Goal: Information Seeking & Learning: Learn about a topic

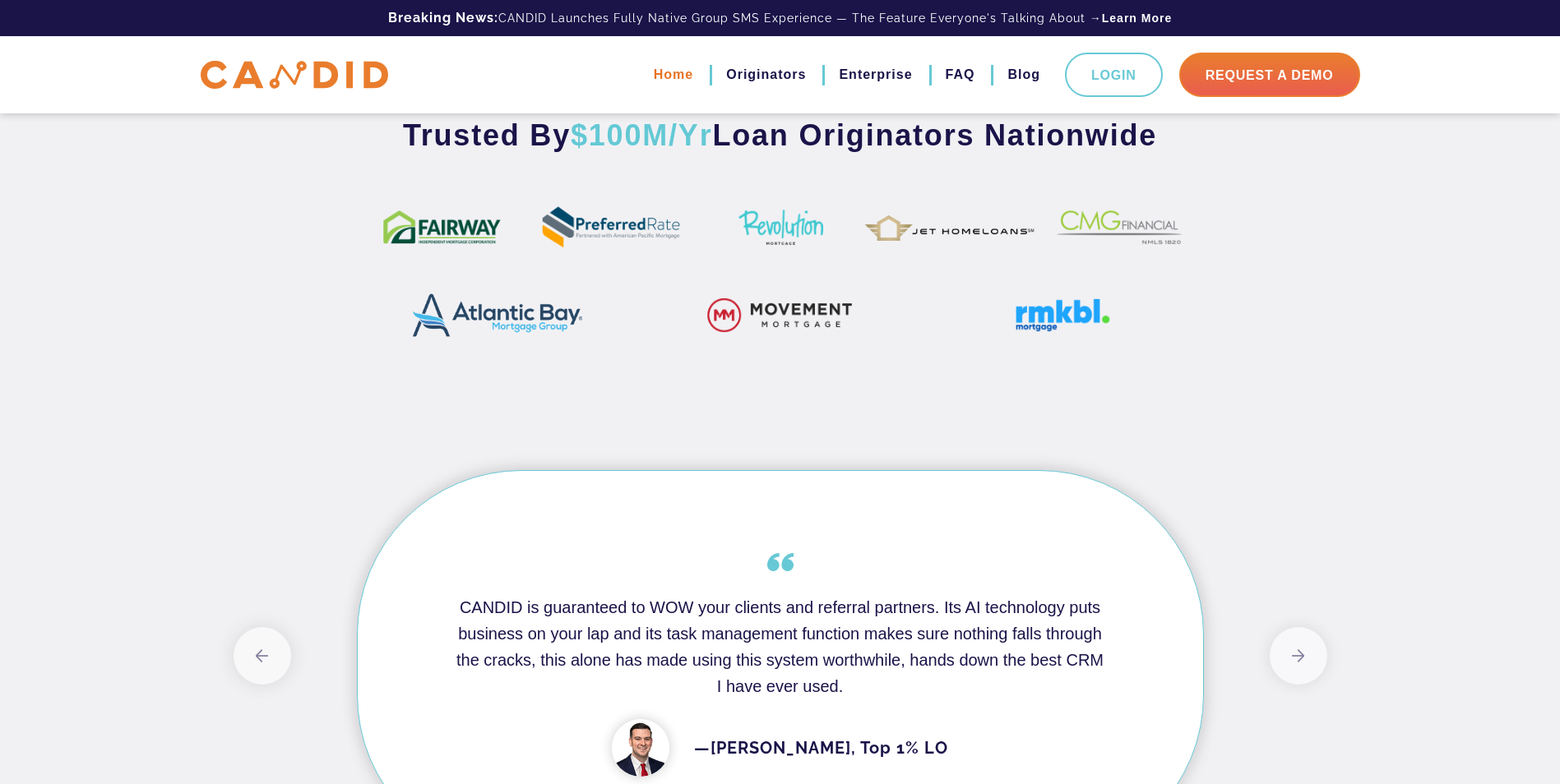
scroll to position [769, 0]
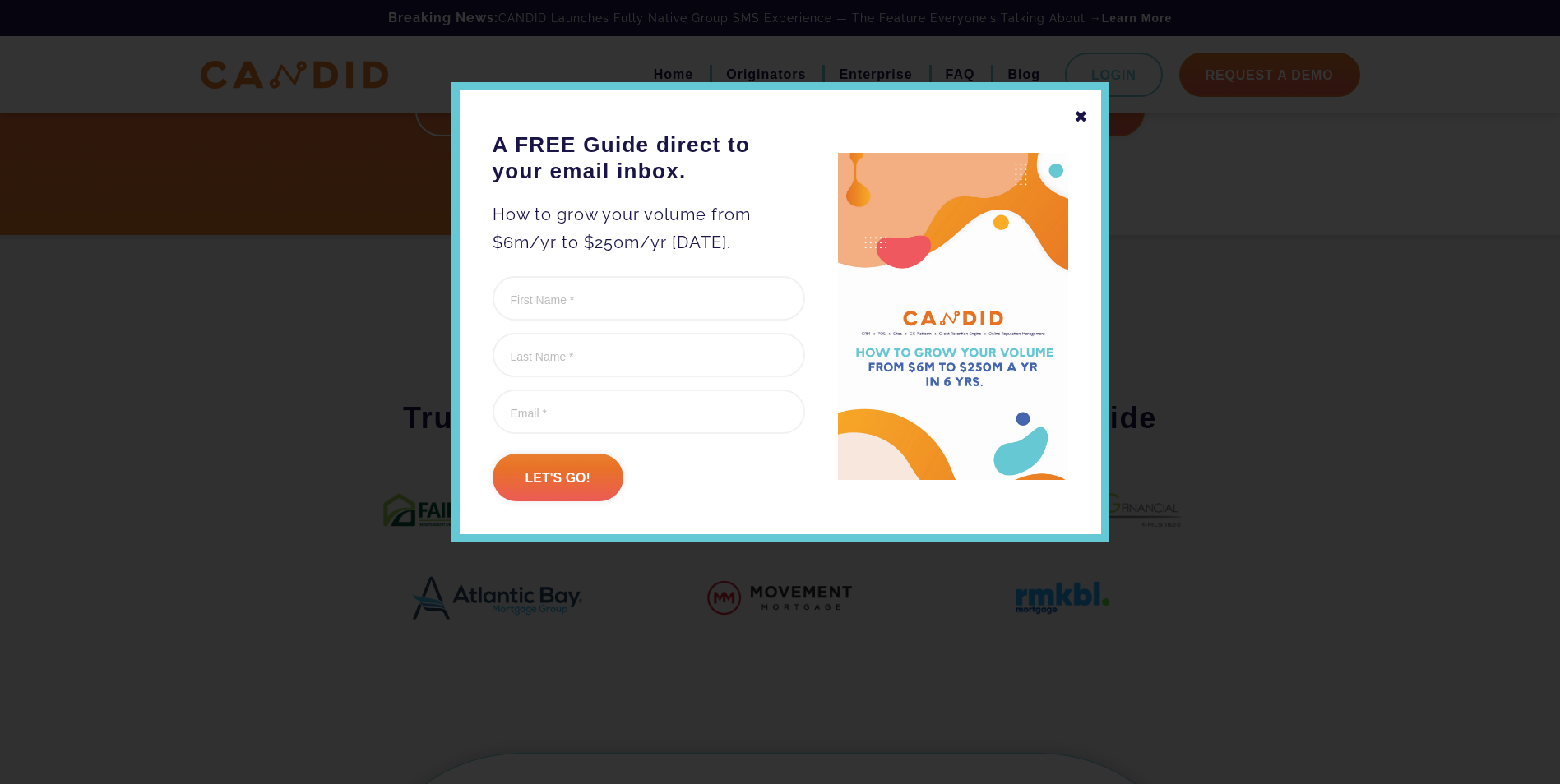
click at [1085, 114] on div "✖" at bounding box center [1081, 117] width 15 height 28
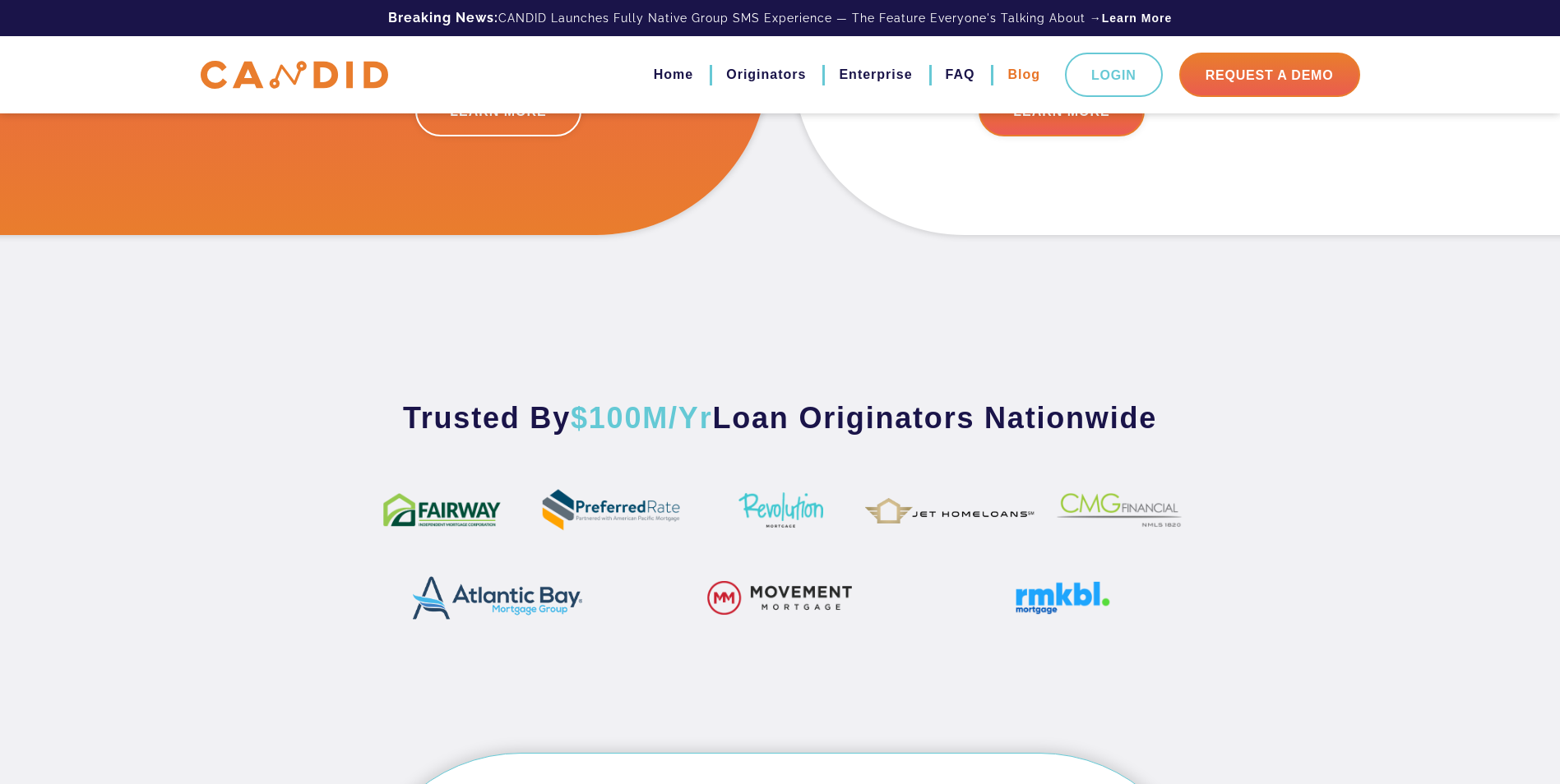
click at [1024, 79] on link "Blog" at bounding box center [1025, 74] width 33 height 28
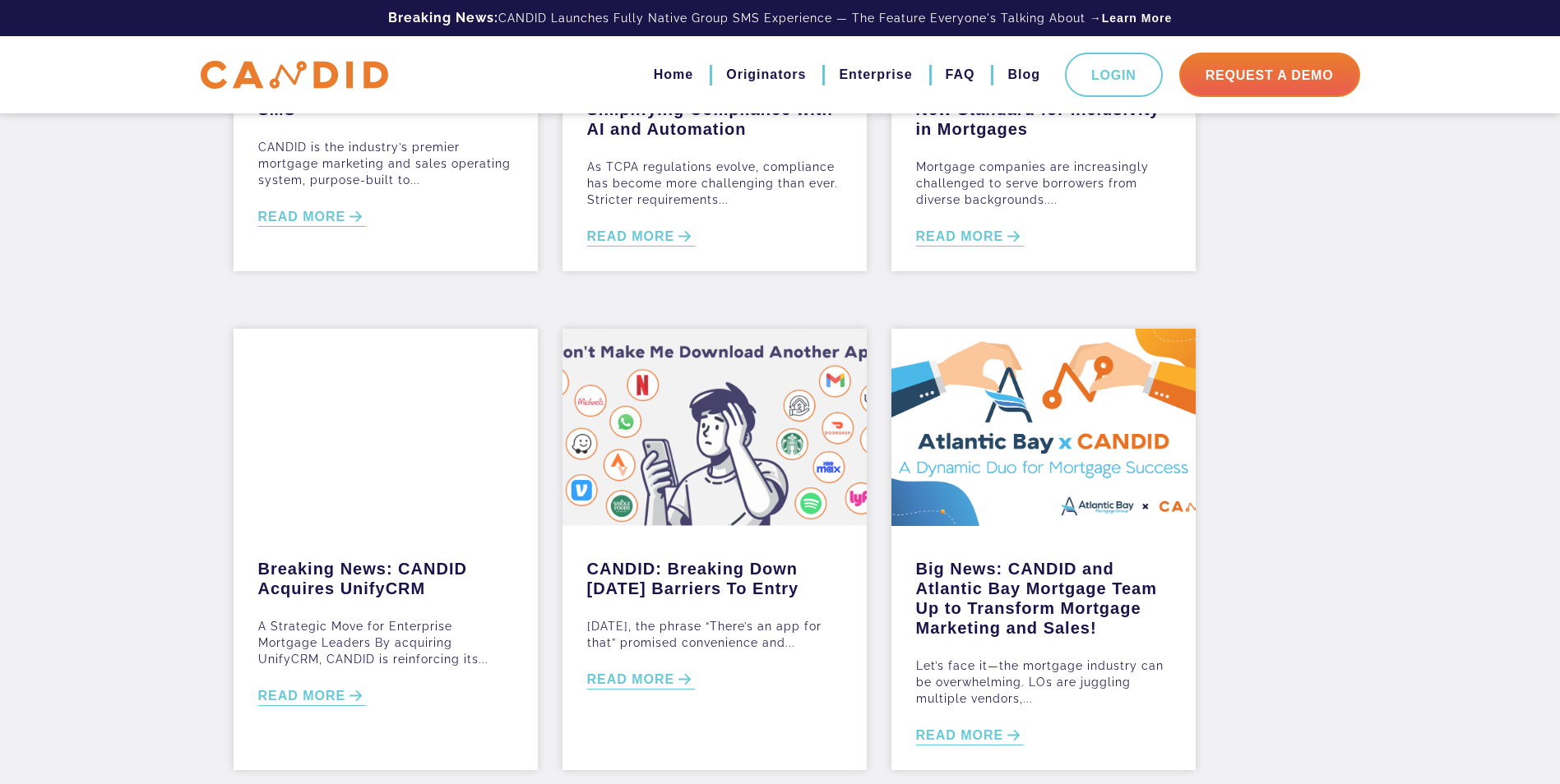
scroll to position [493, 0]
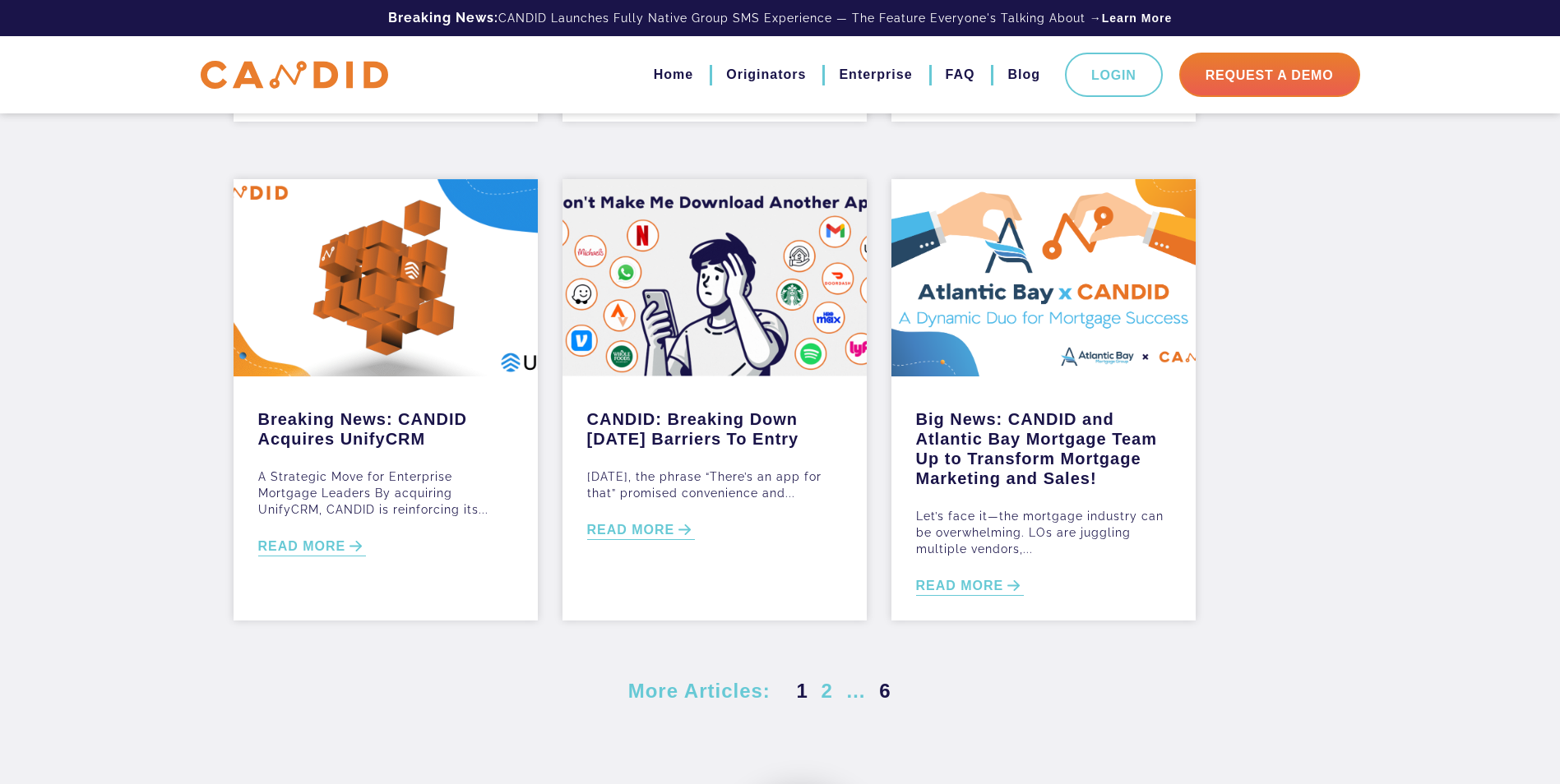
click at [887, 690] on link "6" at bounding box center [885, 690] width 18 height 22
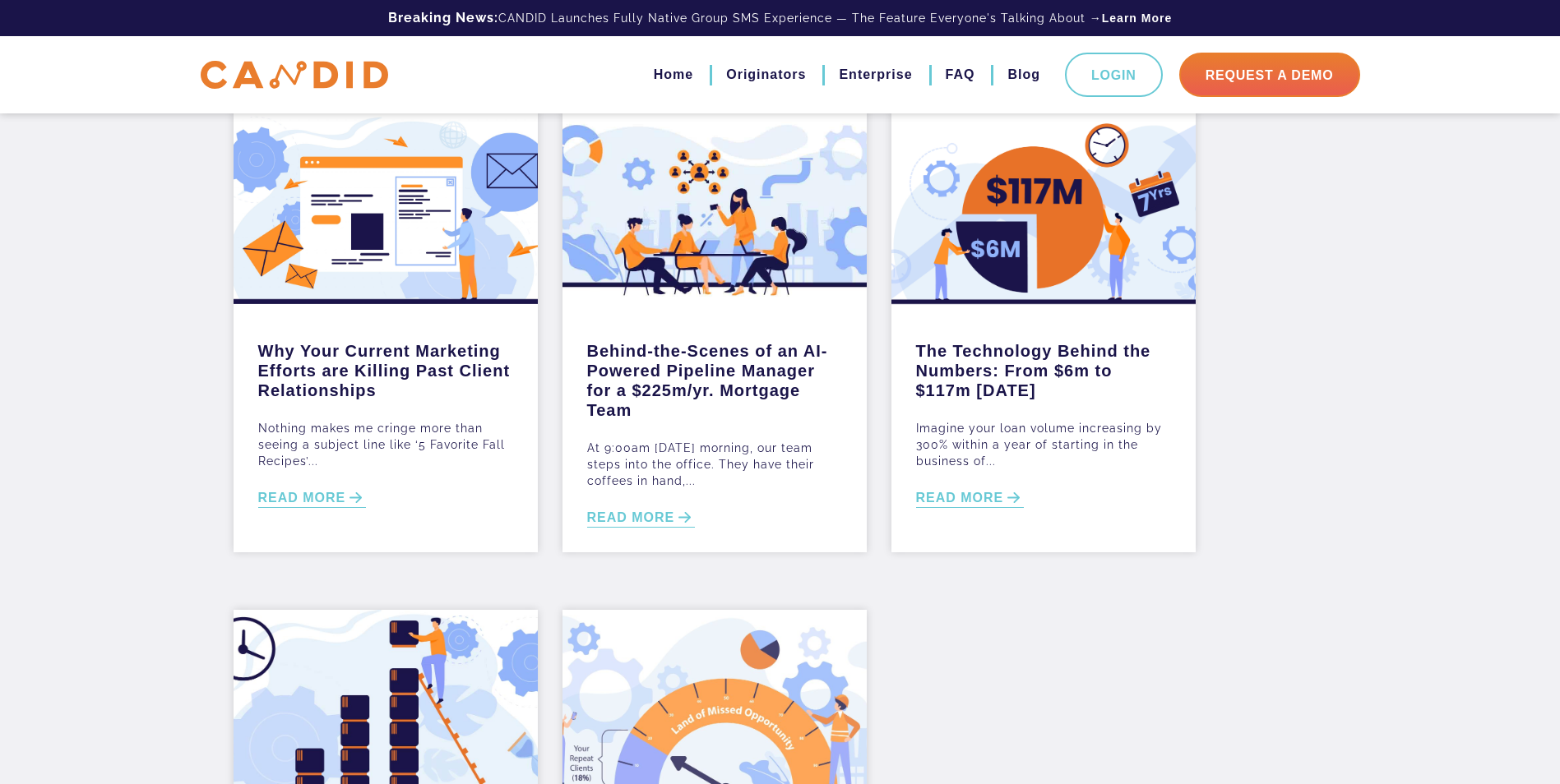
scroll to position [493, 0]
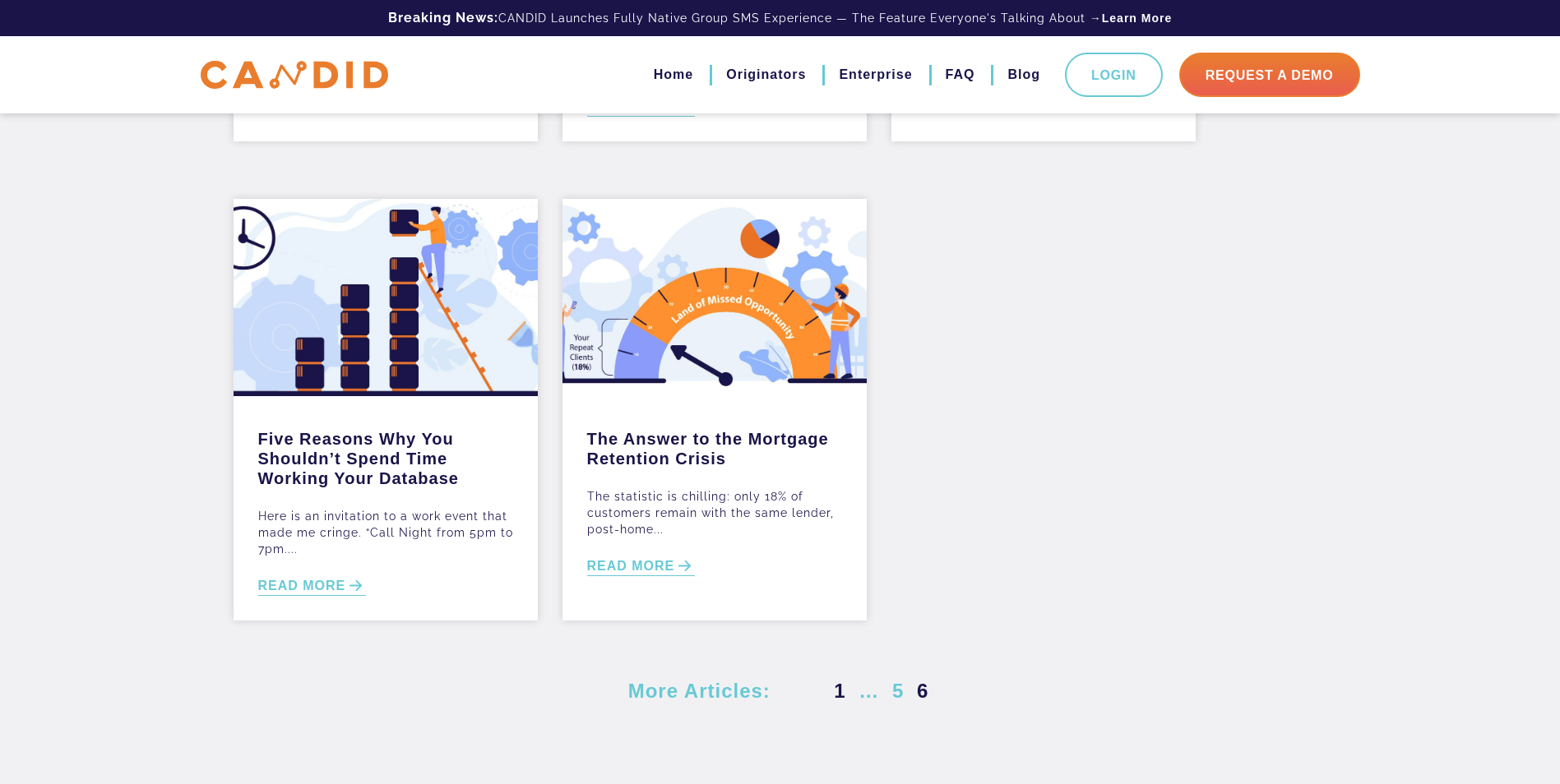
click at [836, 695] on link "1" at bounding box center [840, 690] width 18 height 22
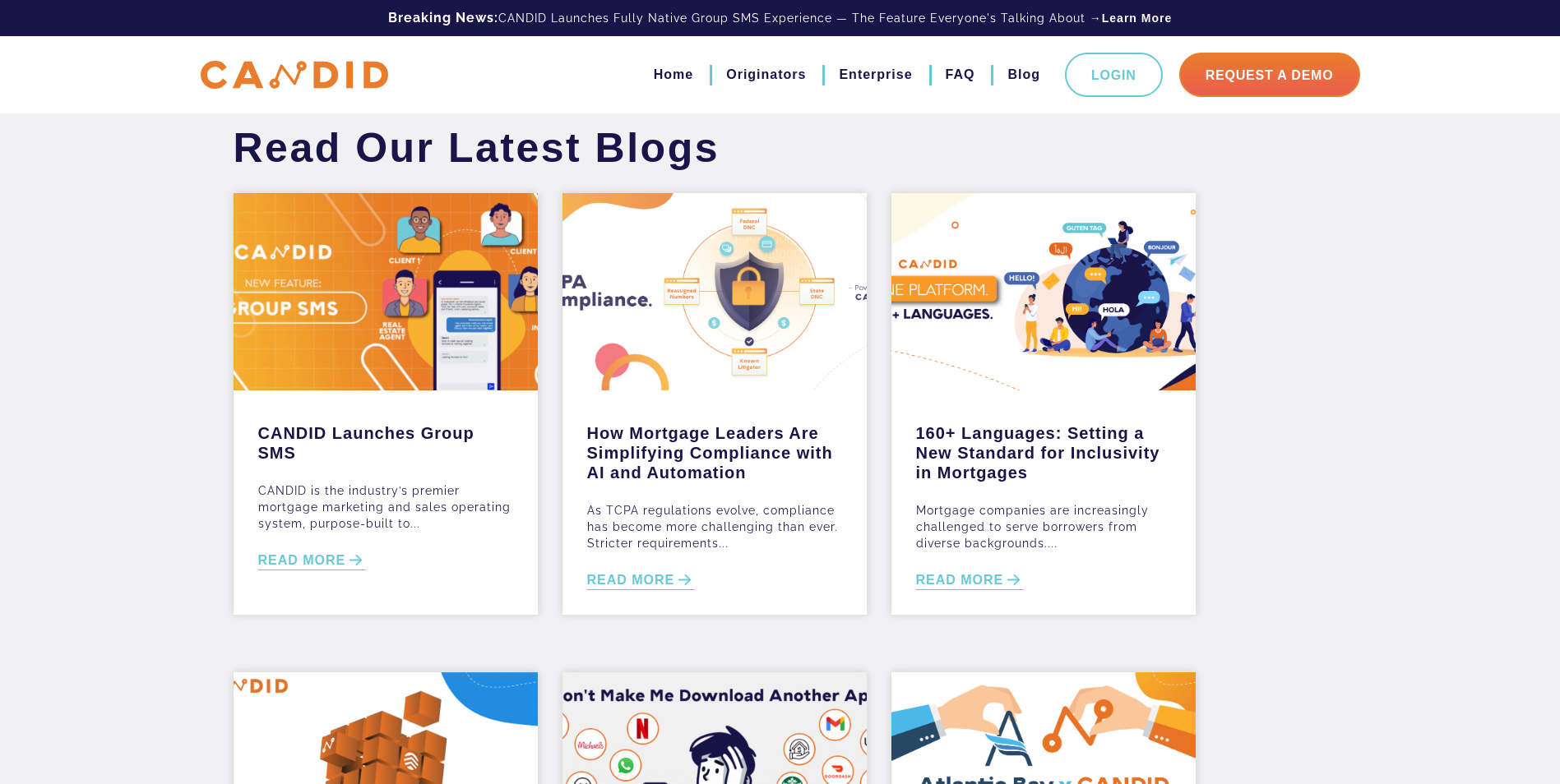
click at [663, 306] on div at bounding box center [714, 292] width 304 height 197
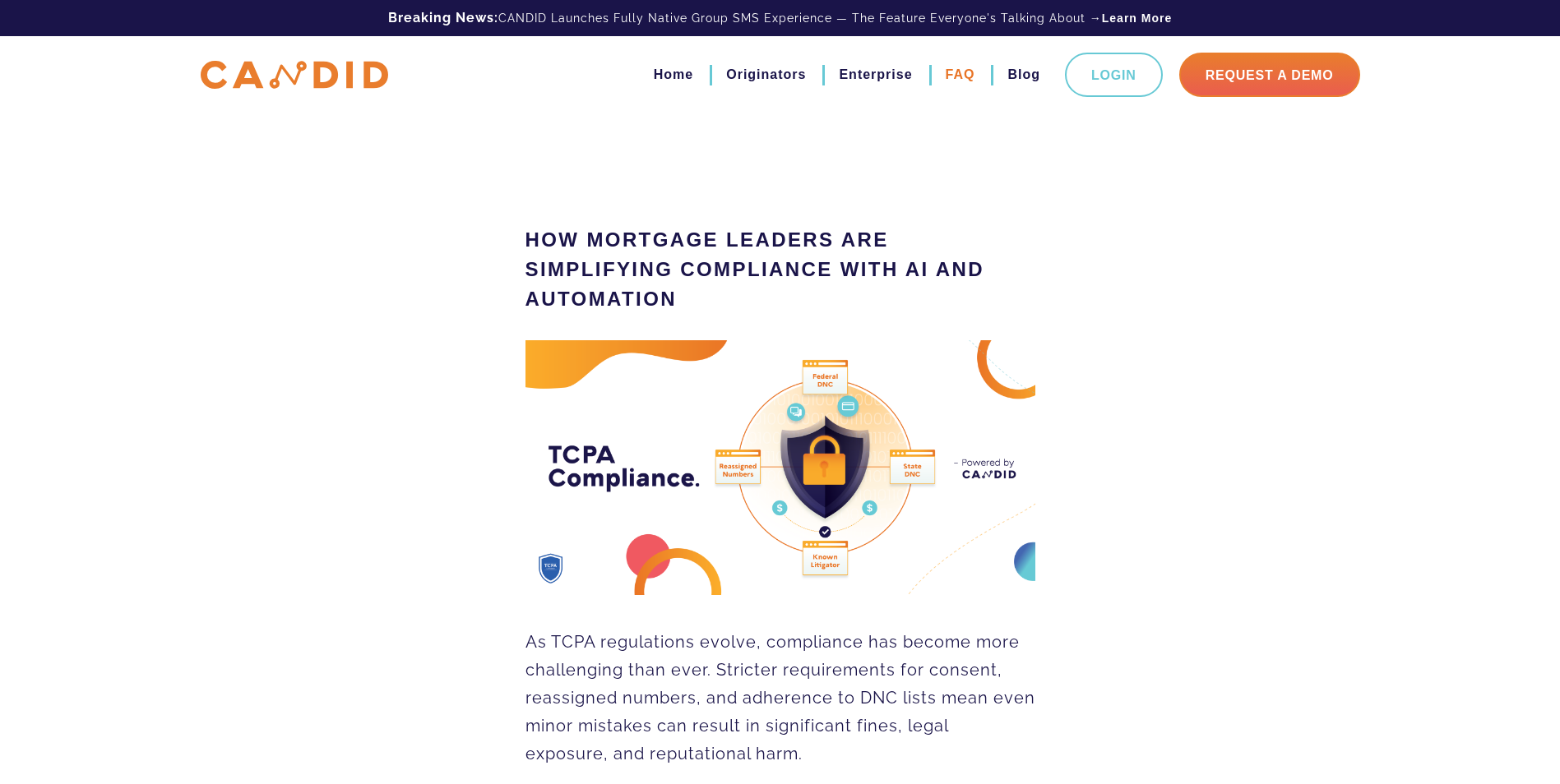
click at [948, 77] on link "FAQ" at bounding box center [961, 74] width 30 height 28
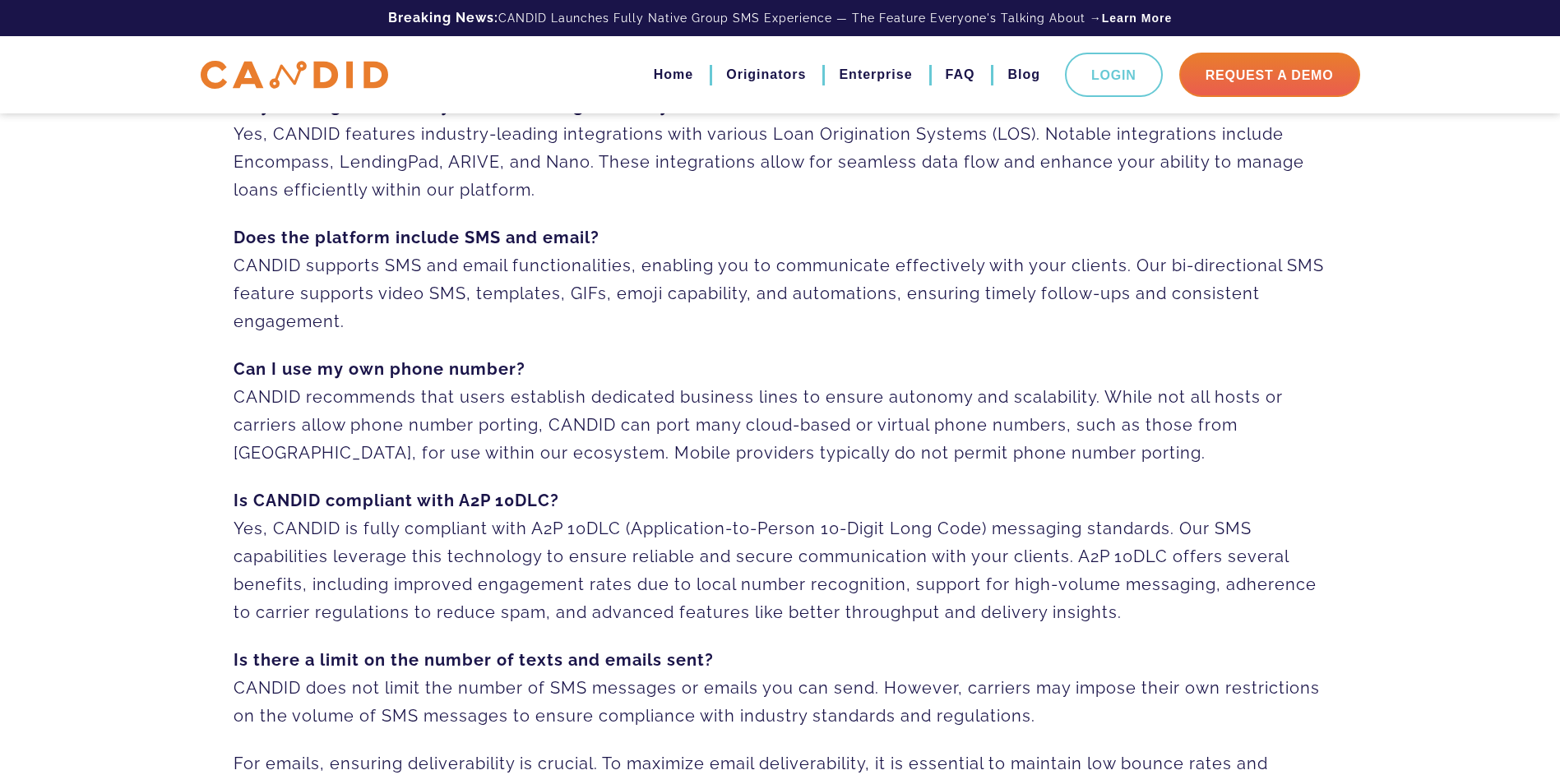
scroll to position [576, 0]
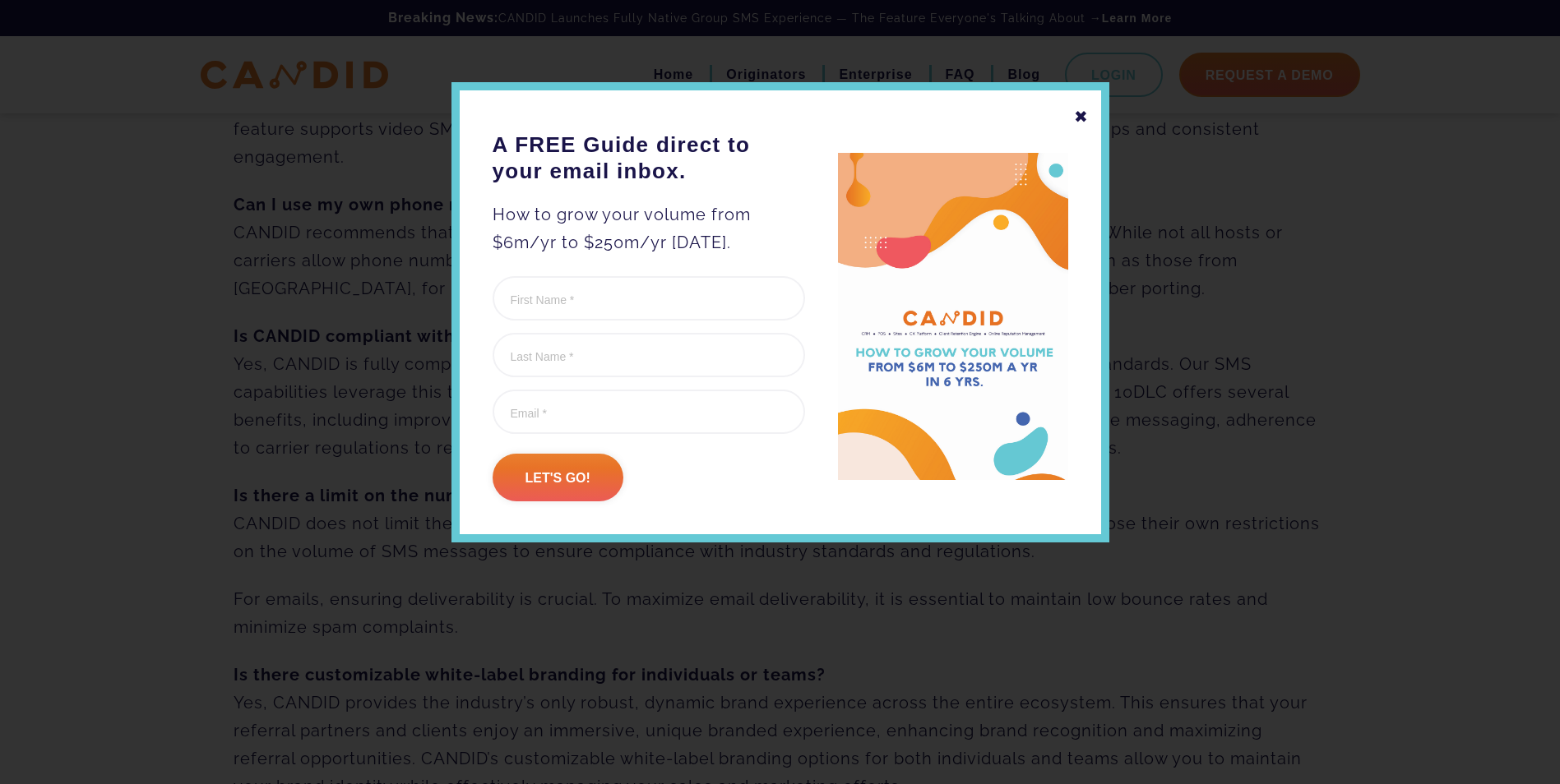
click at [1078, 124] on div "✖" at bounding box center [1081, 117] width 15 height 28
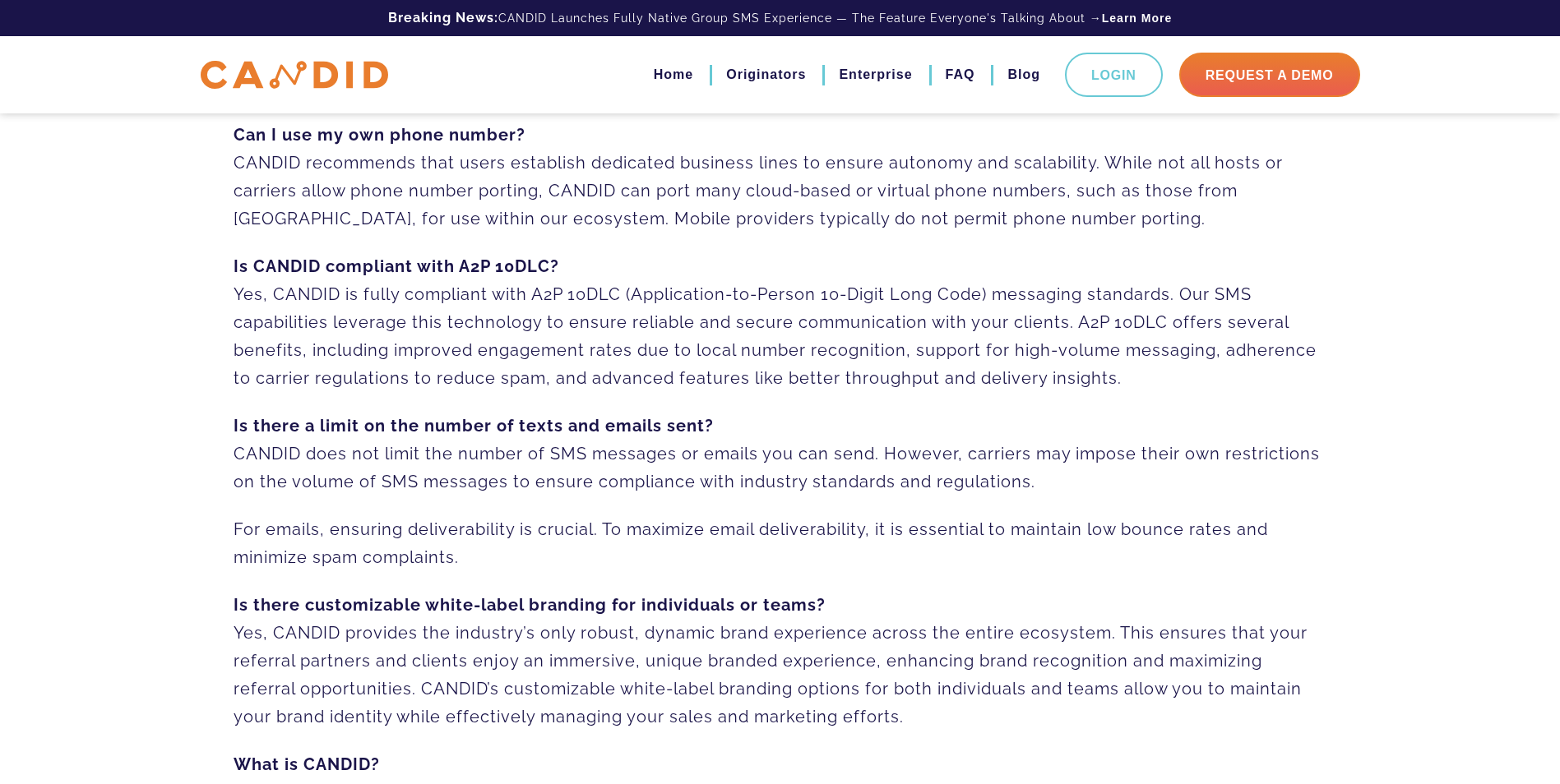
scroll to position [740, 0]
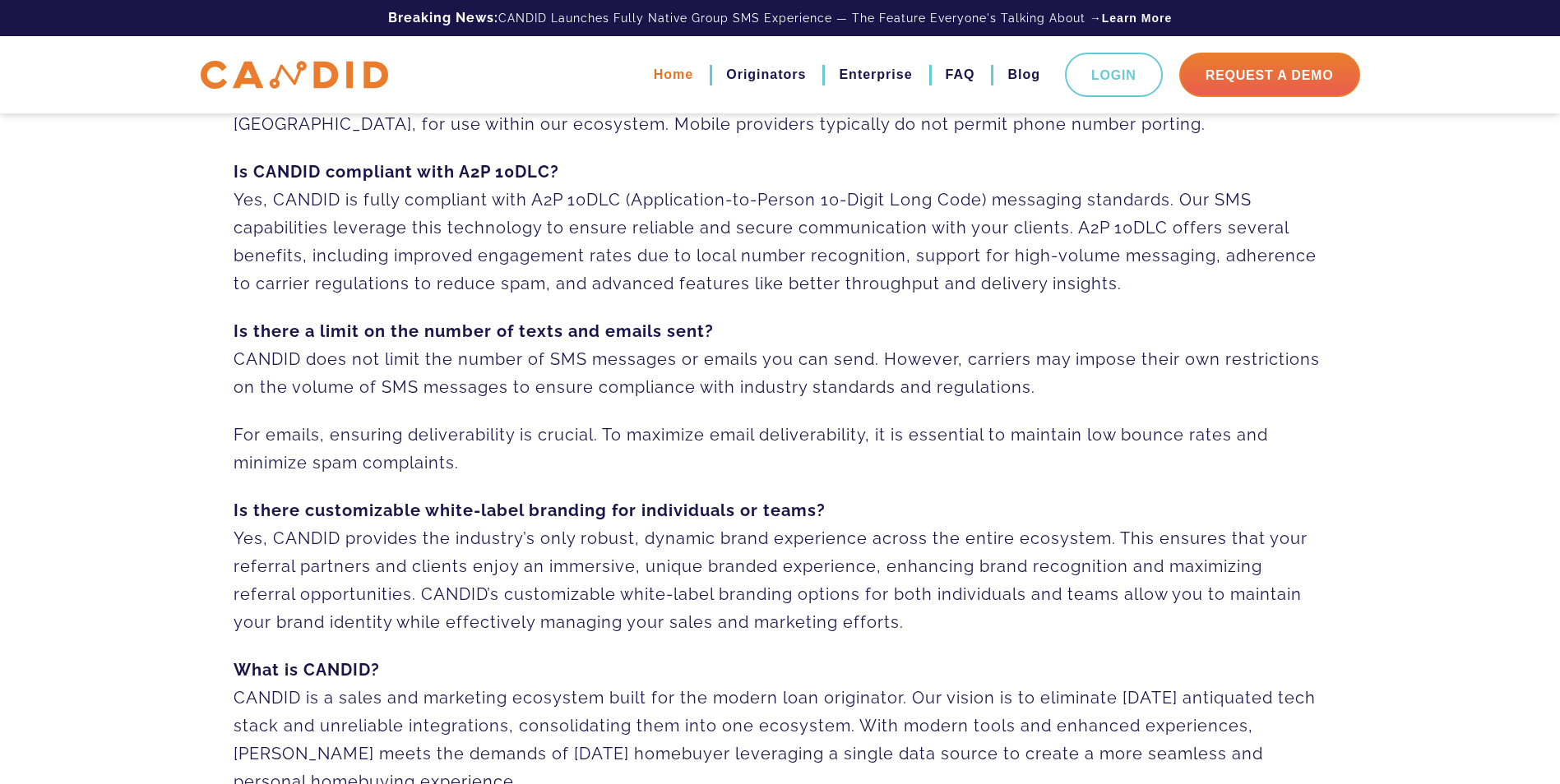
click at [676, 71] on link "Home" at bounding box center [673, 74] width 39 height 28
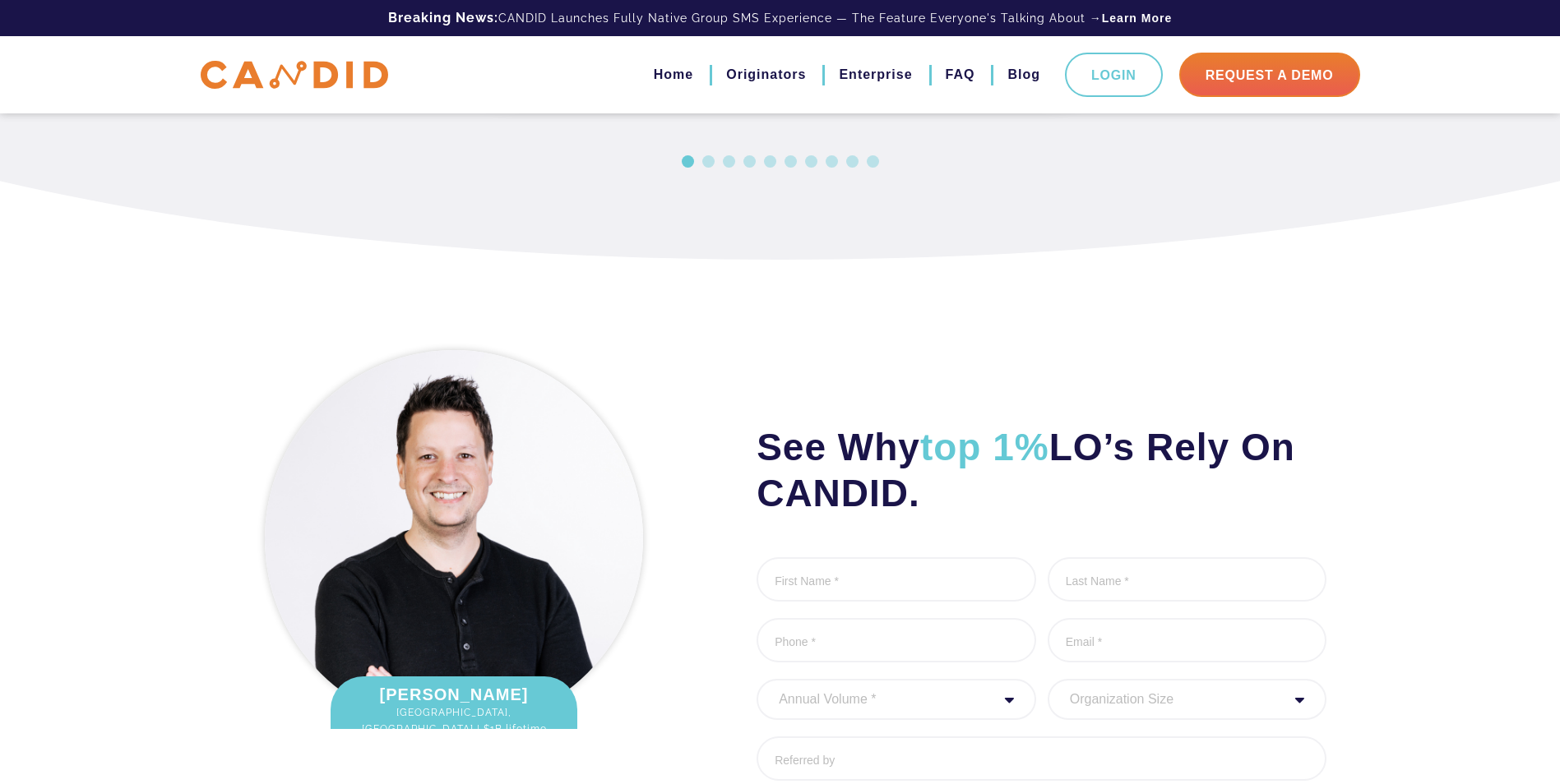
scroll to position [2167, 0]
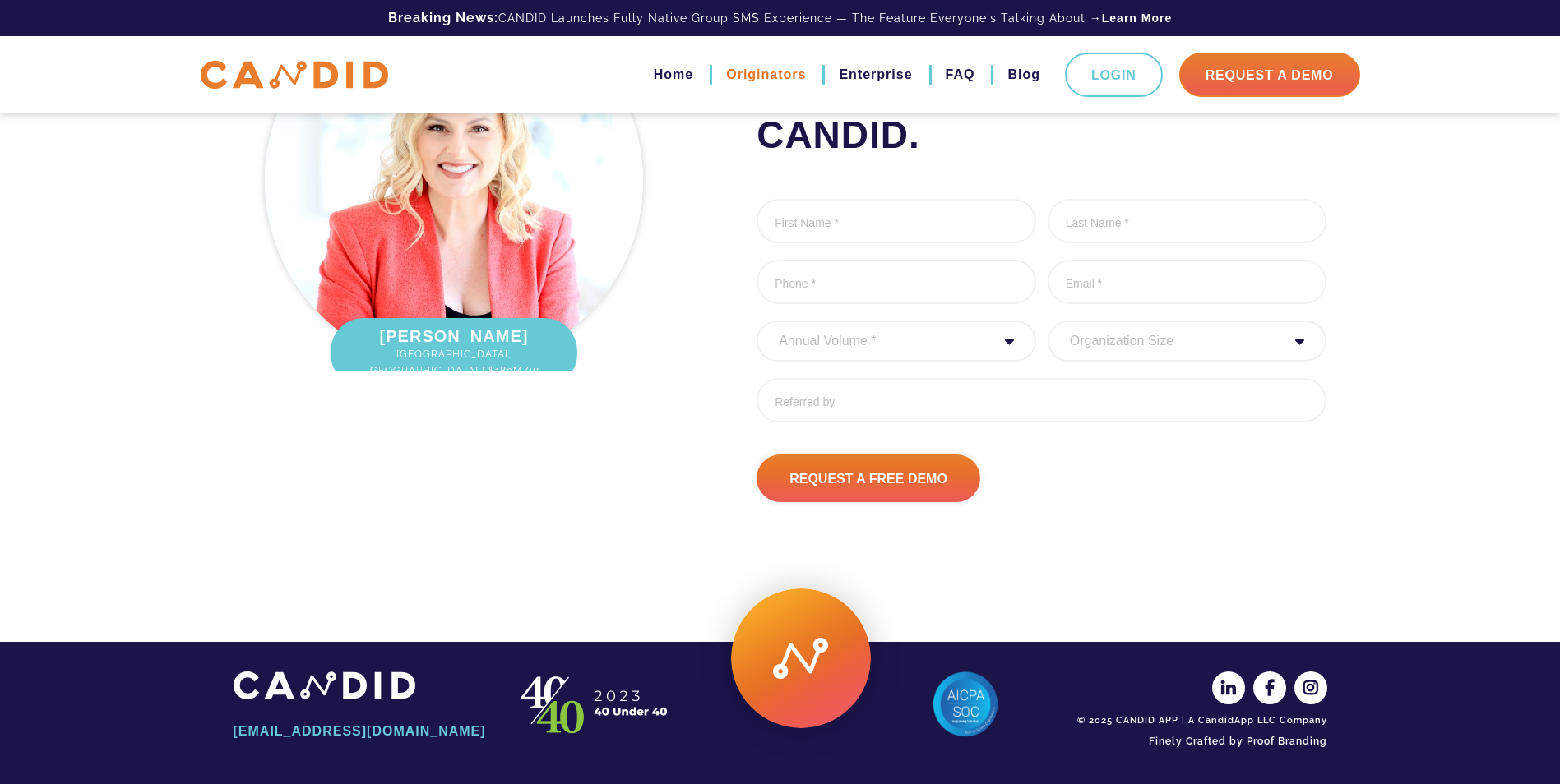
click at [774, 71] on link "Originators" at bounding box center [766, 74] width 80 height 28
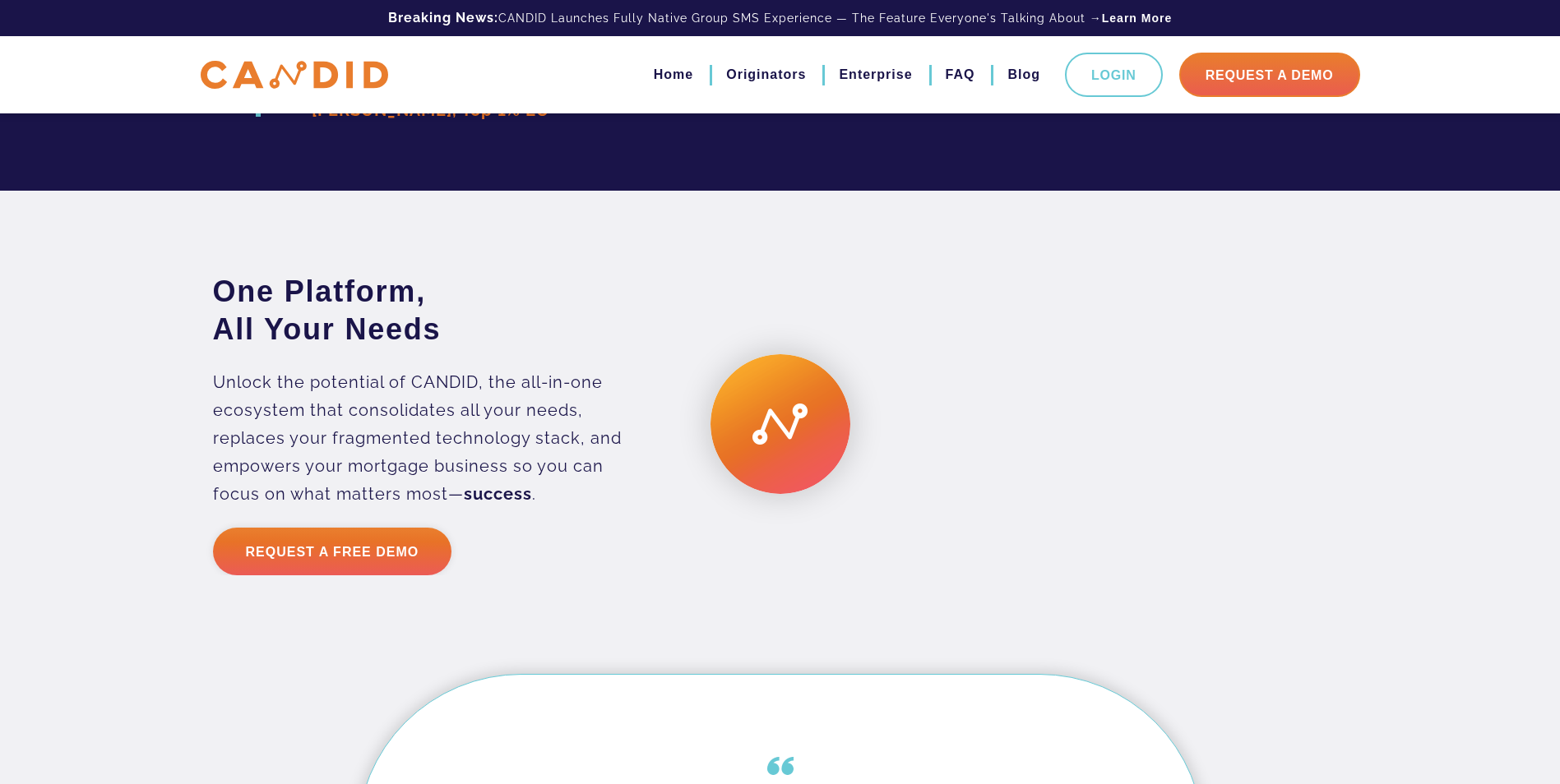
scroll to position [4229, 0]
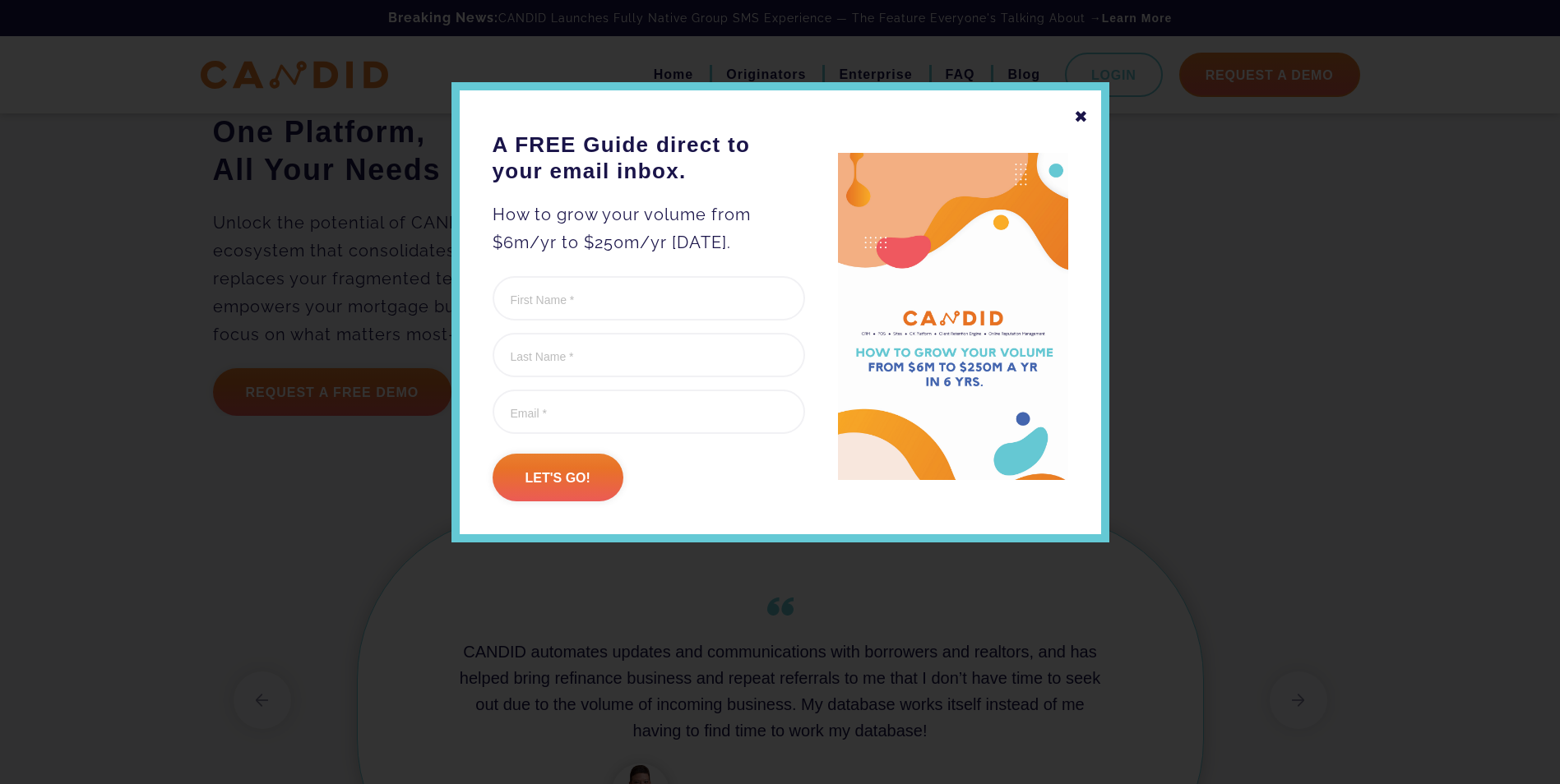
click at [1076, 110] on div "✖" at bounding box center [1081, 117] width 15 height 28
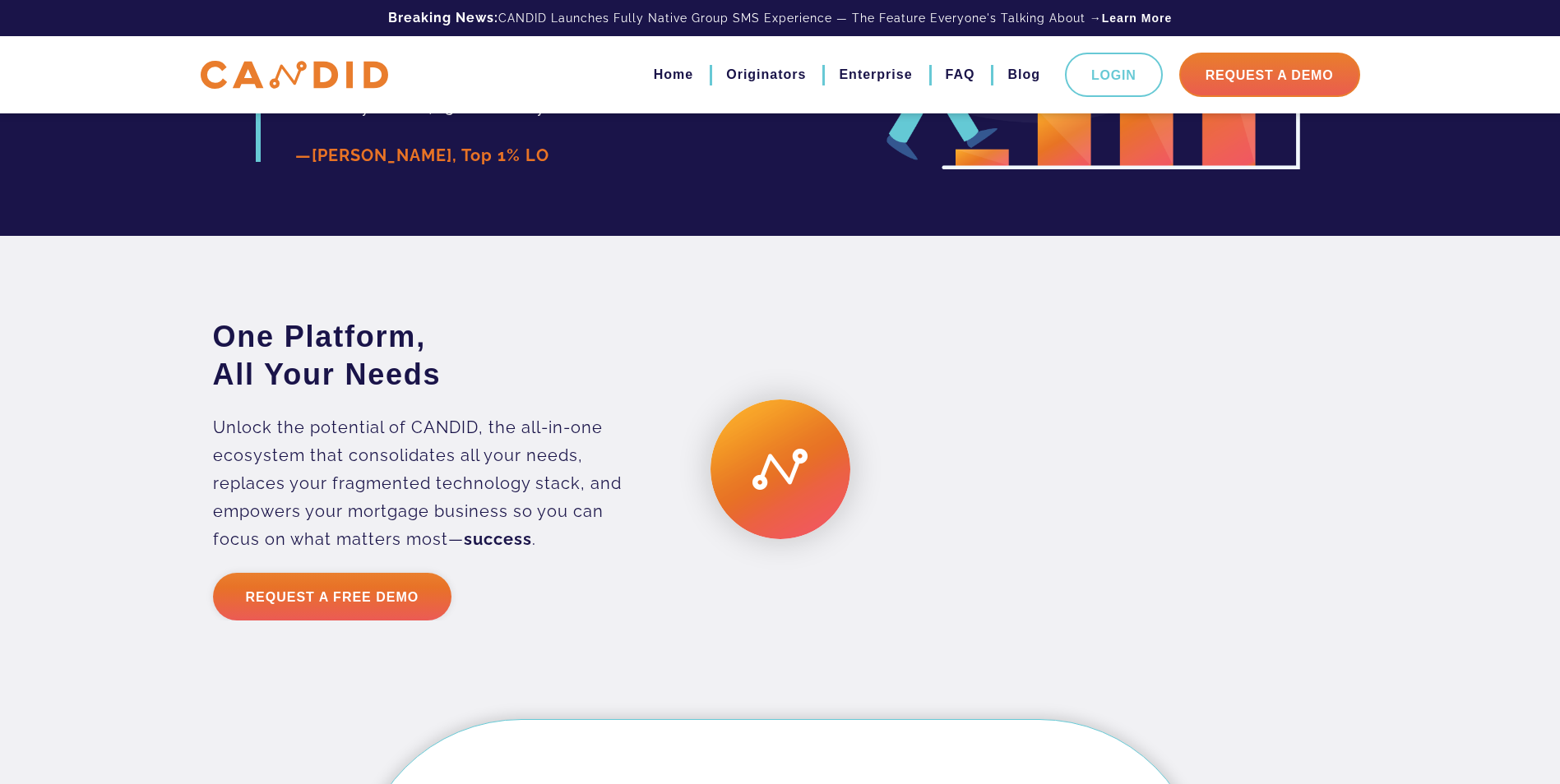
scroll to position [3995, 0]
